Goal: Task Accomplishment & Management: Manage account settings

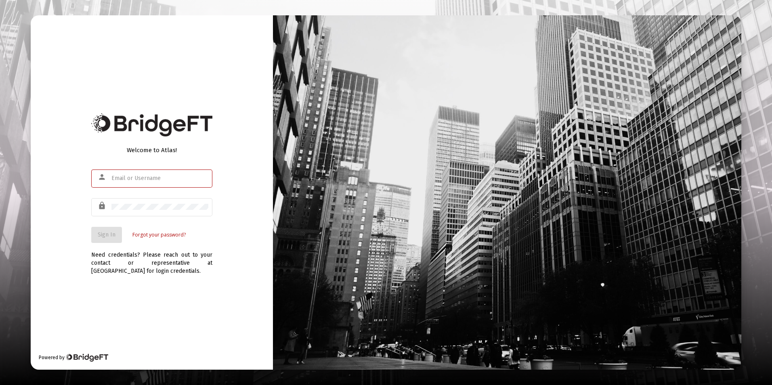
type input "[EMAIL_ADDRESS][DOMAIN_NAME]"
click at [218, 237] on div "Welcome to Atlas! person [EMAIL_ADDRESS][DOMAIN_NAME] lock Sign In Forgot your …" at bounding box center [152, 192] width 242 height 354
click at [104, 233] on span "Sign In" at bounding box center [107, 234] width 18 height 7
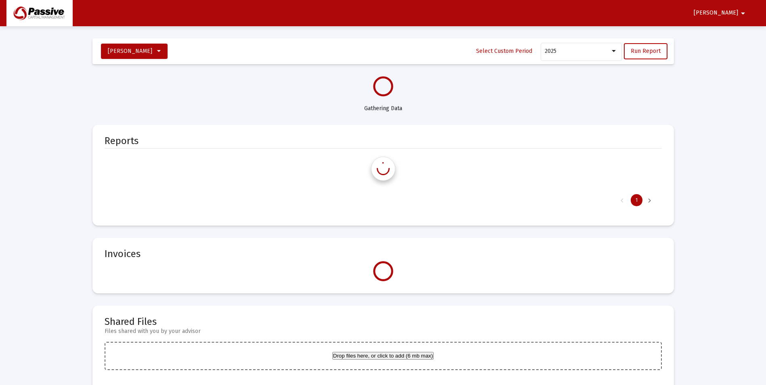
select select "View all"
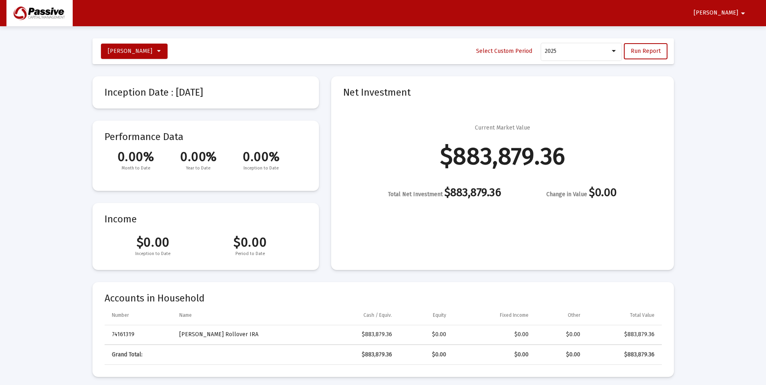
click at [742, 13] on mat-icon "arrow_drop_down" at bounding box center [743, 13] width 10 height 16
click at [725, 33] on button "Logout" at bounding box center [720, 34] width 45 height 19
